Goal: Find specific page/section: Find specific page/section

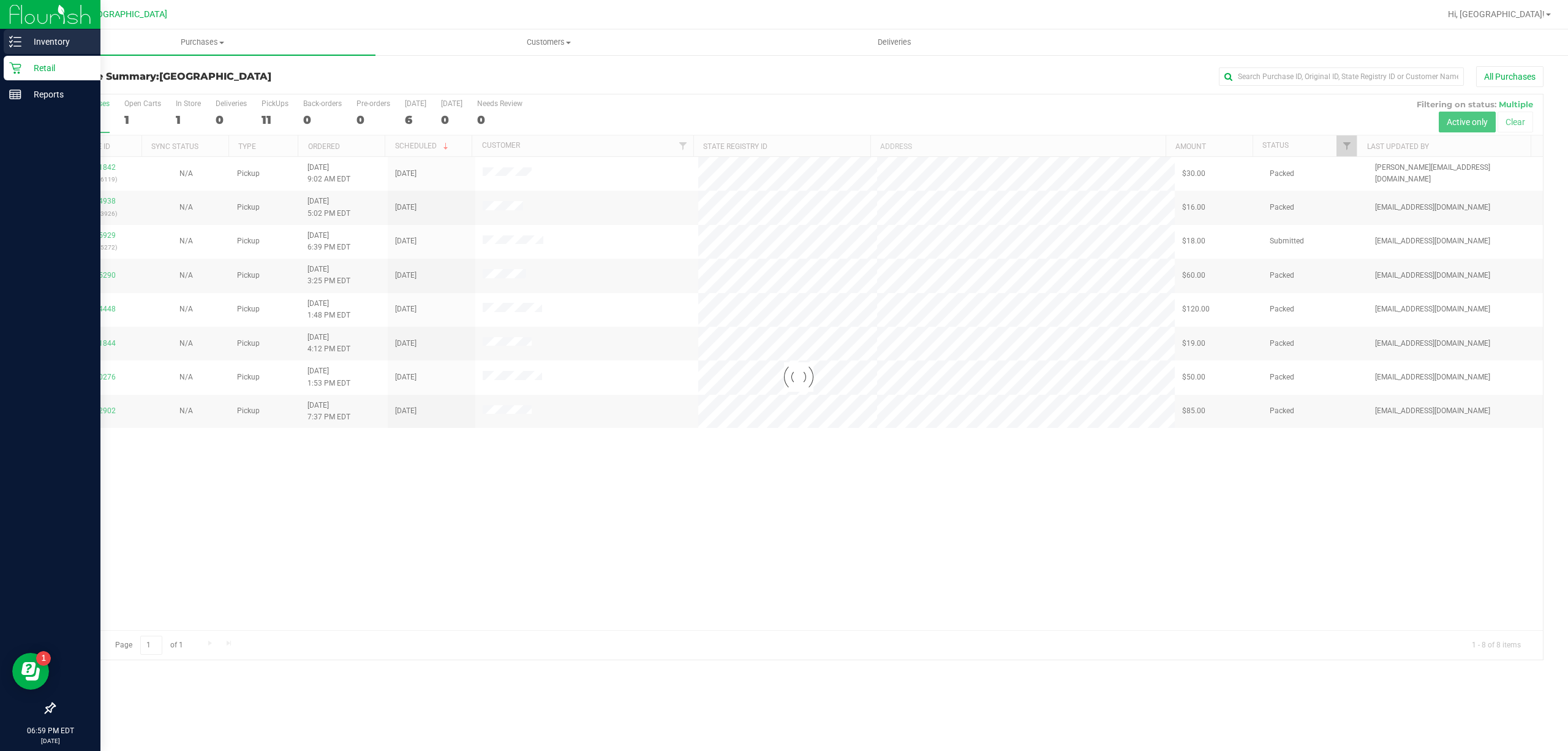
click at [35, 44] on p "Inventory" at bounding box center [58, 41] width 73 height 15
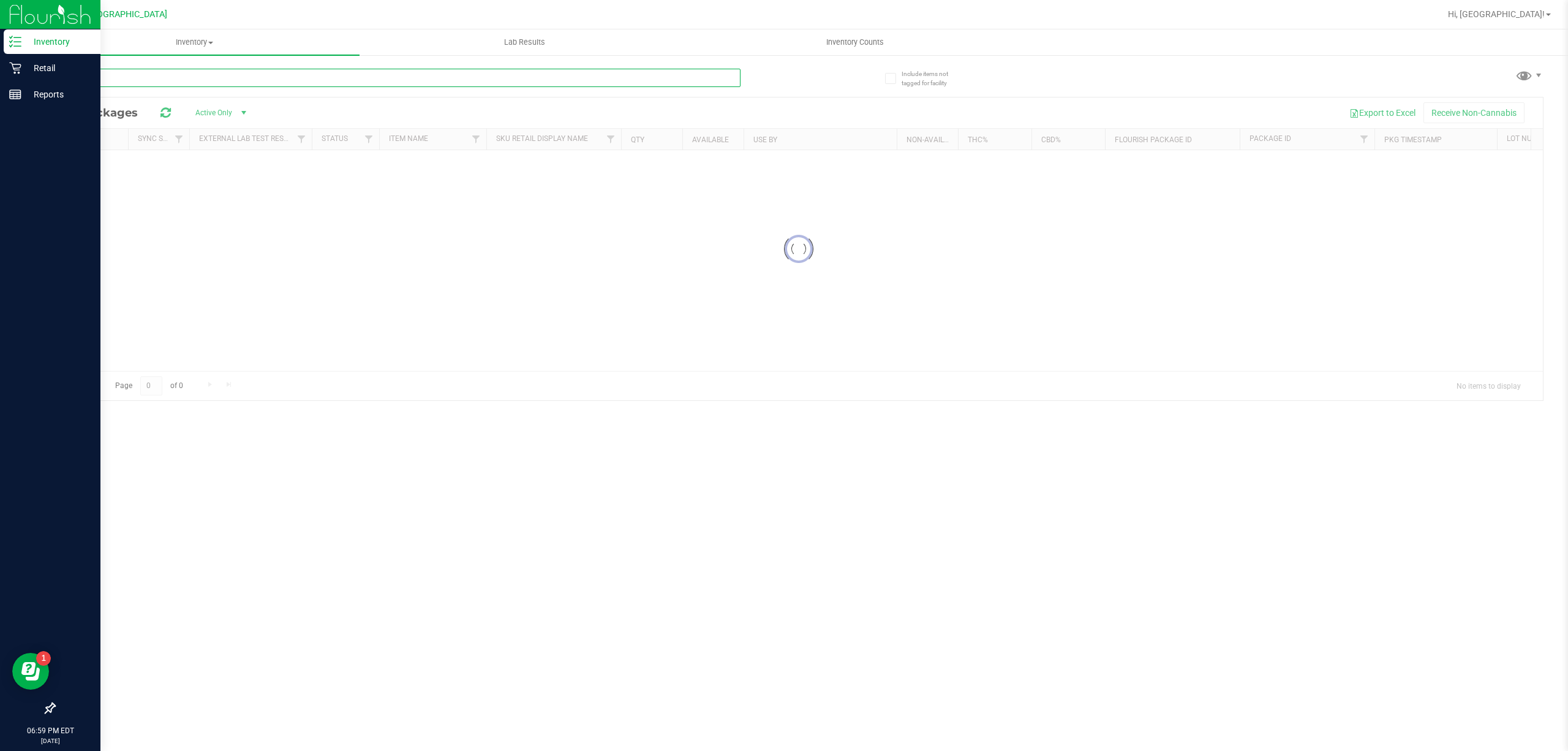
click at [94, 69] on input "text" at bounding box center [397, 78] width 687 height 18
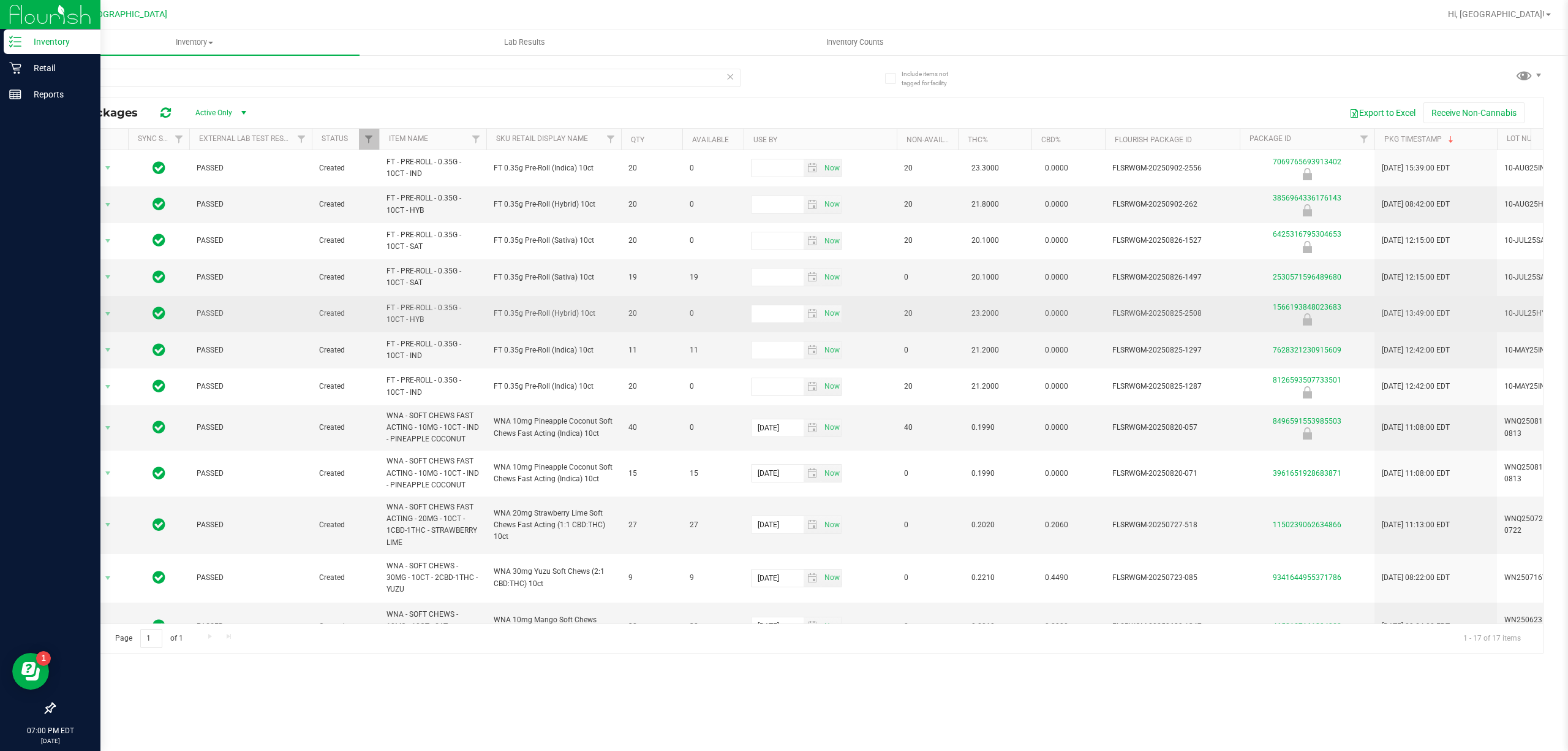
click at [414, 318] on span "FT - PRE-ROLL - 0.35G - 10CT - HYB" at bounding box center [433, 313] width 93 height 23
copy tr "FT - PRE-ROLL - 0.35G - 10CT - HYB"
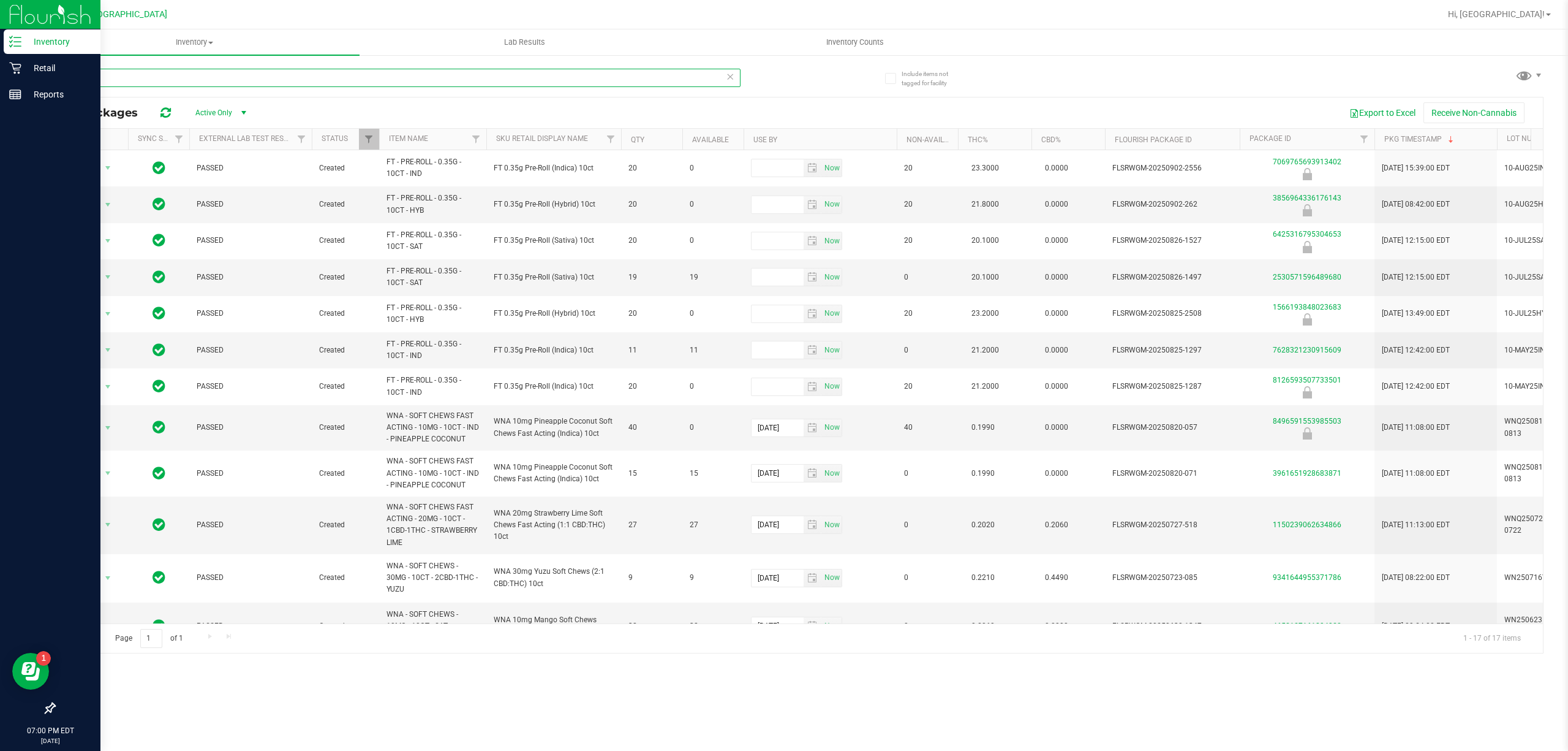
drag, startPoint x: 107, startPoint y: 81, endPoint x: 0, endPoint y: 35, distance: 116.5
click at [0, 43] on div "Inventory Retail Reports 07:00 PM EDT [DATE] 09/[GEOGRAPHIC_DATA][PERSON_NAME] …" at bounding box center [784, 375] width 1568 height 751
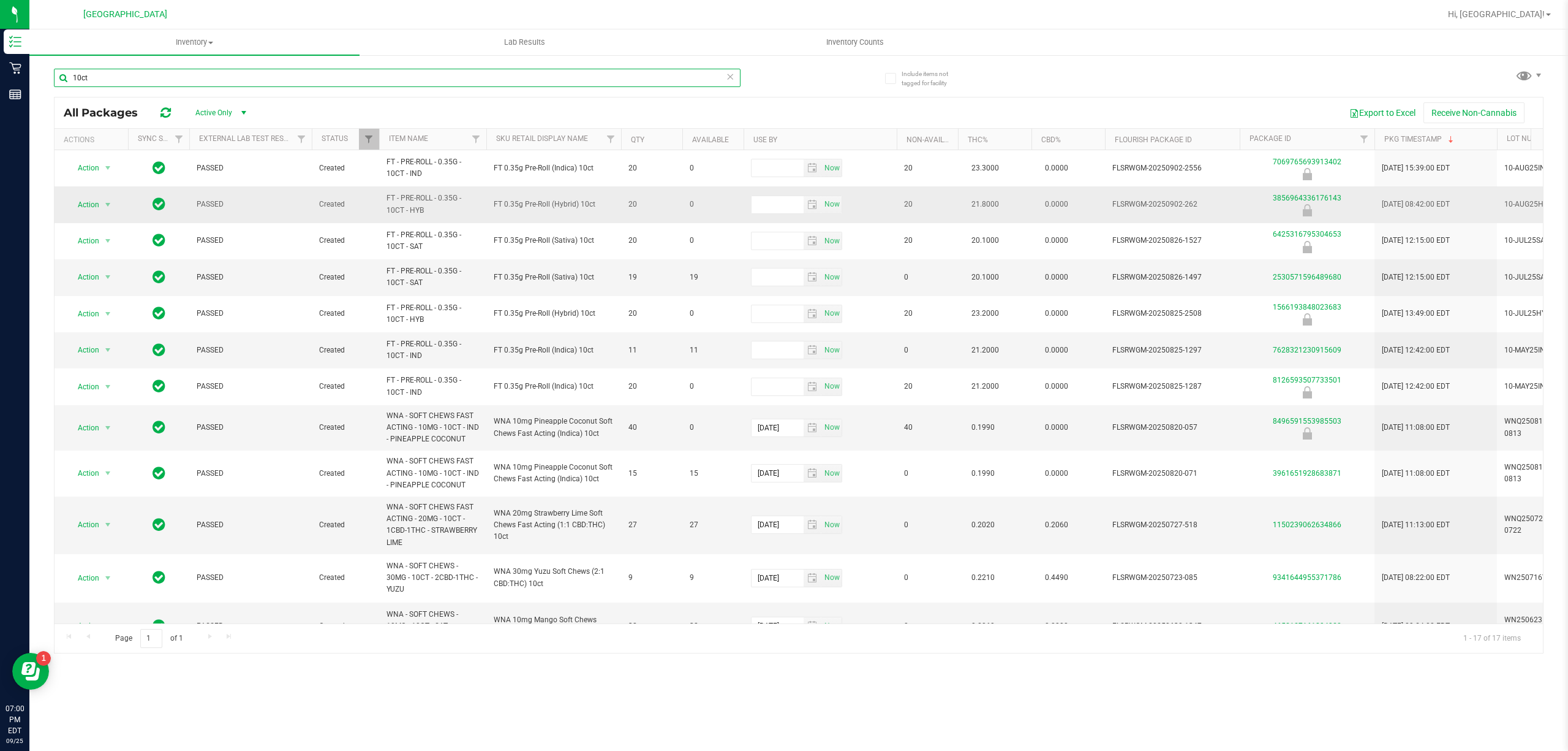
paste input "FT - PRE-ROLL - 0.35G - 10CT - HYB"
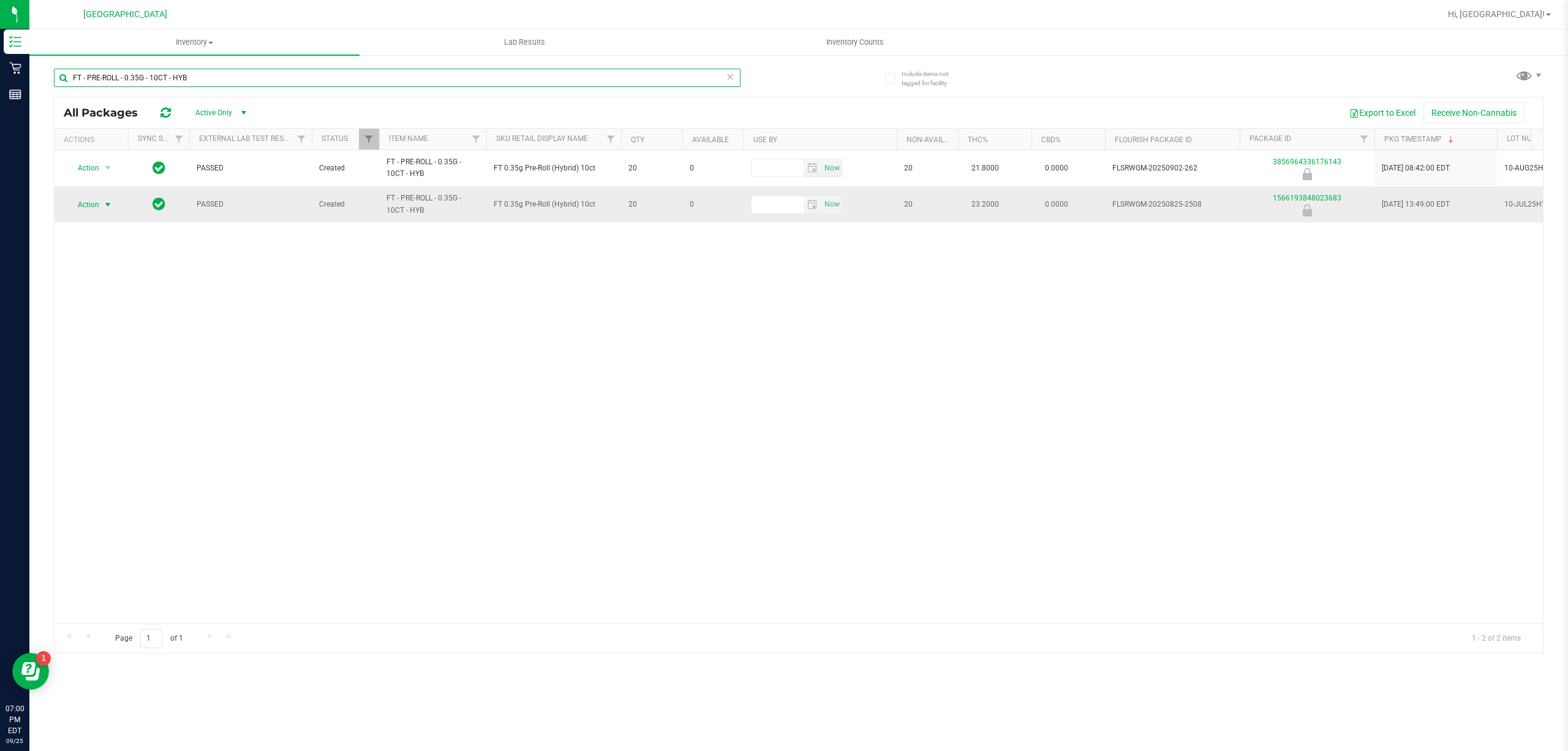
type input "FT - PRE-ROLL - 0.35G - 10CT - HYB"
click at [77, 207] on span "Action" at bounding box center [83, 205] width 33 height 17
click at [1520, 16] on span "Hi, [GEOGRAPHIC_DATA]!" at bounding box center [1496, 15] width 96 height 10
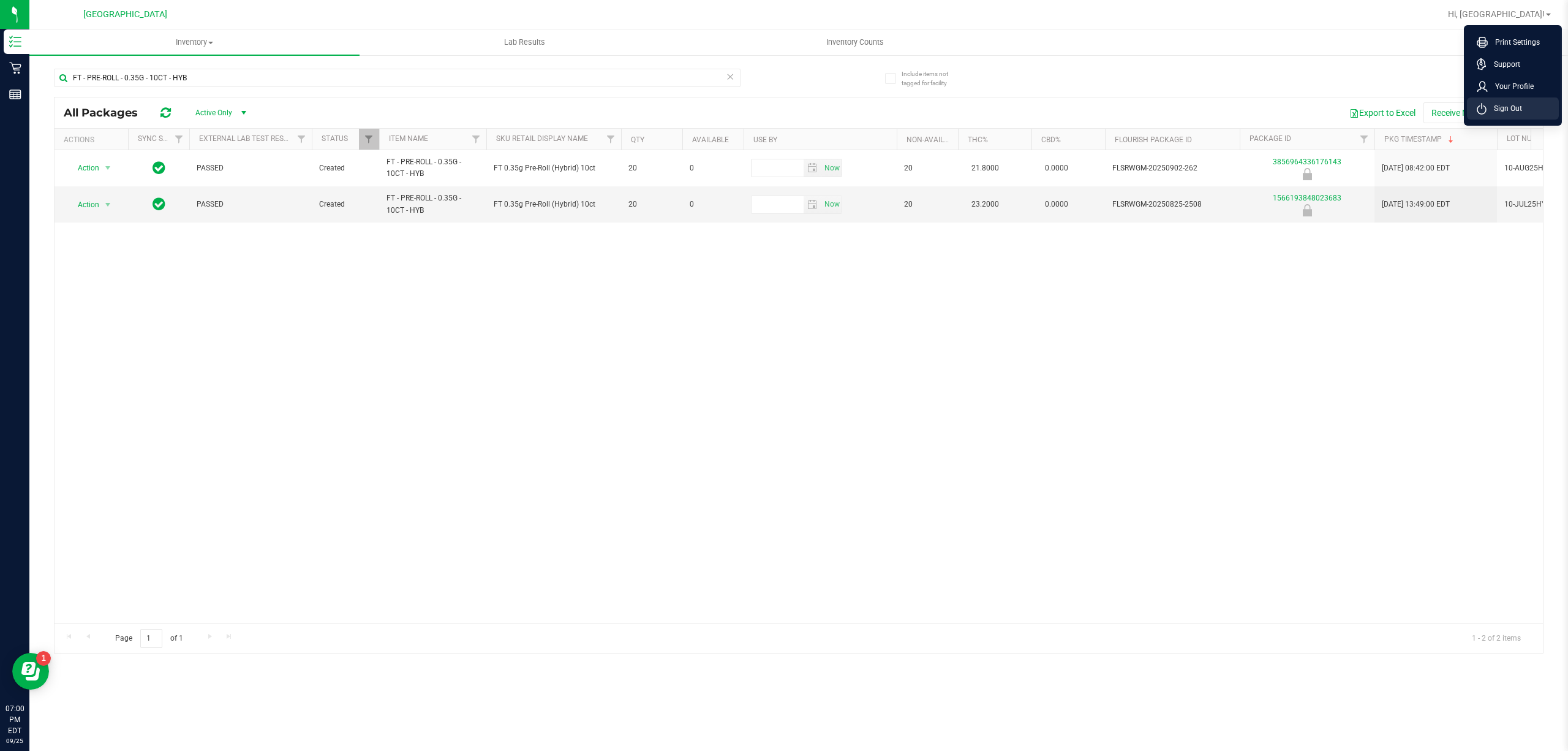
click at [1518, 104] on span "Sign Out" at bounding box center [1504, 108] width 36 height 12
